Goal: Information Seeking & Learning: Learn about a topic

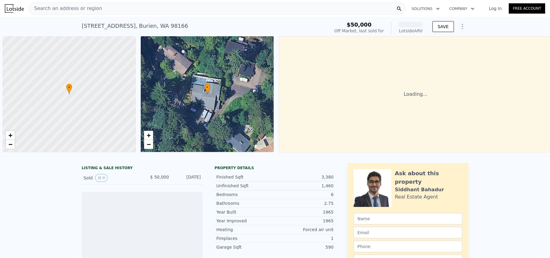
scroll to position [0, 2]
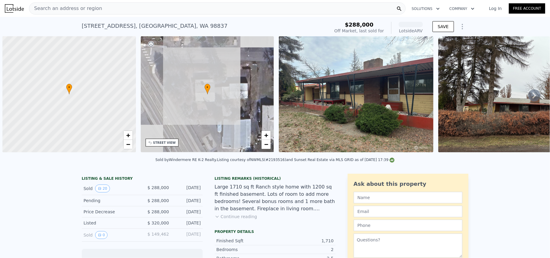
scroll to position [0, 2]
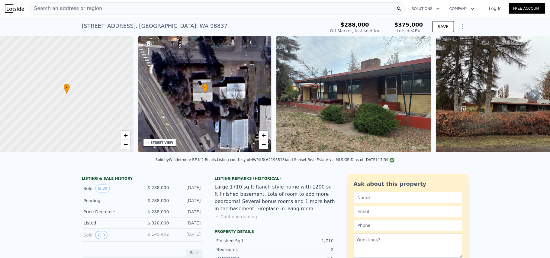
click at [220, 5] on div "Search an address or region" at bounding box center [217, 8] width 377 height 12
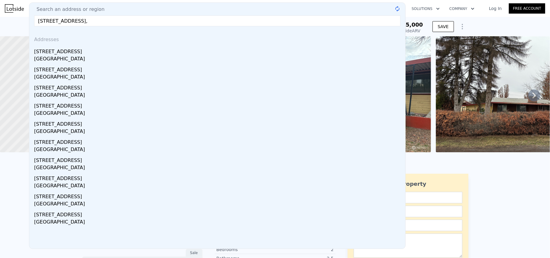
type input "8264 Terminal St NE, Moses Lake, WA 98837"
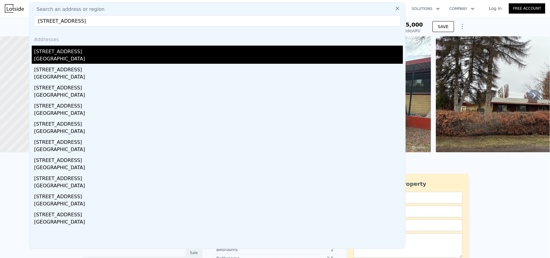
click at [57, 58] on div "Moses Lake, WA 98837" at bounding box center [218, 59] width 369 height 8
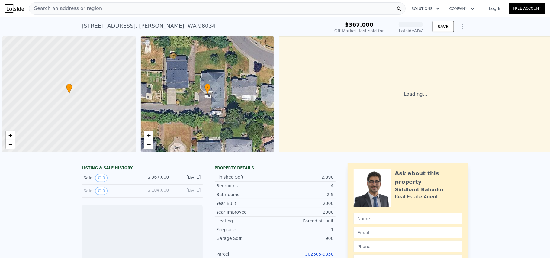
scroll to position [0, 2]
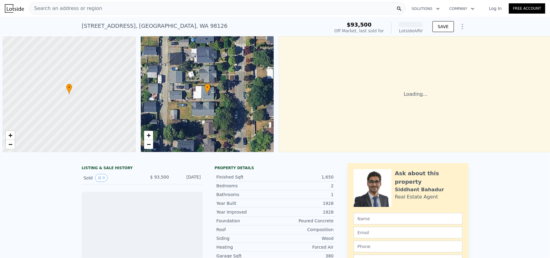
scroll to position [0, 2]
